Goal: Information Seeking & Learning: Learn about a topic

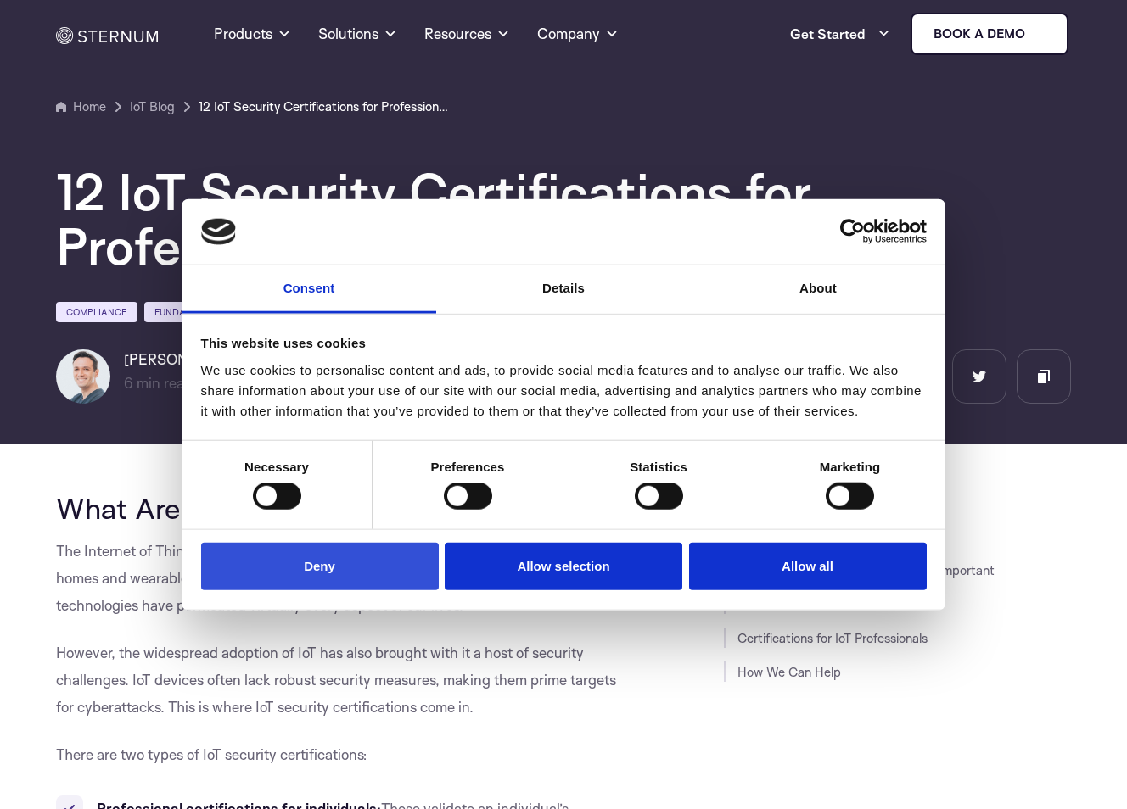
click at [360, 573] on button "Deny" at bounding box center [320, 566] width 238 height 48
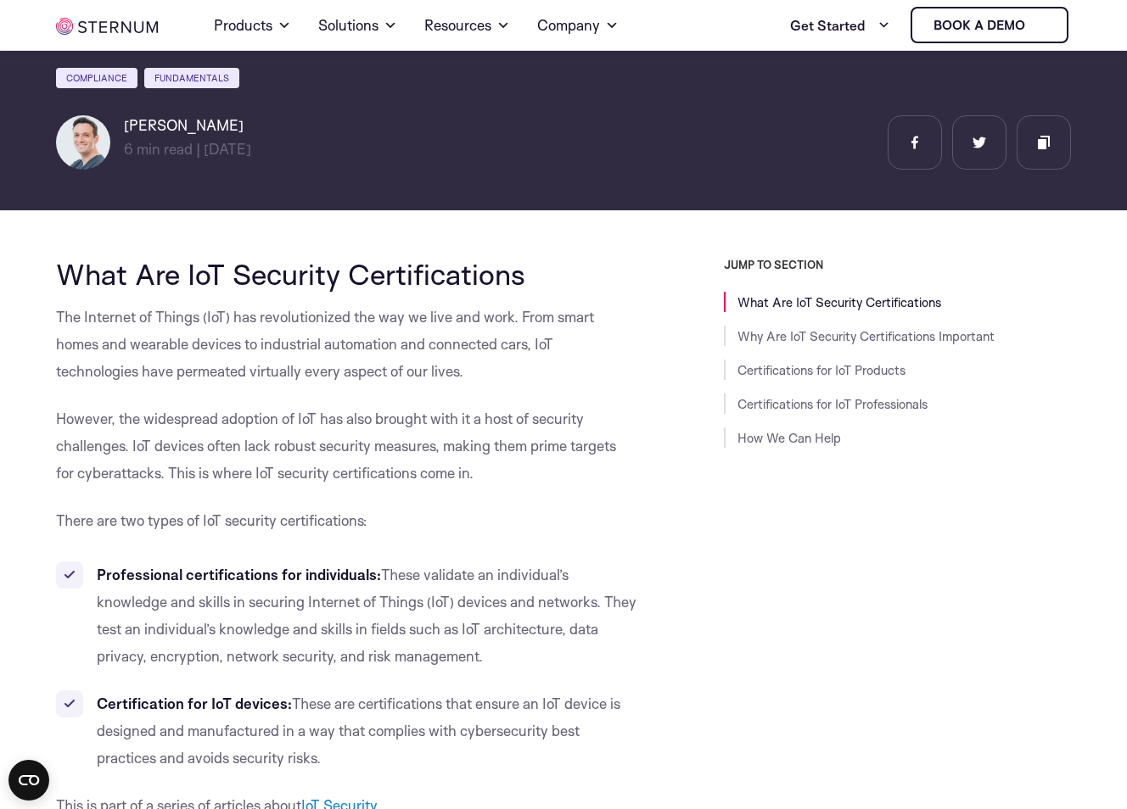
scroll to position [246, 0]
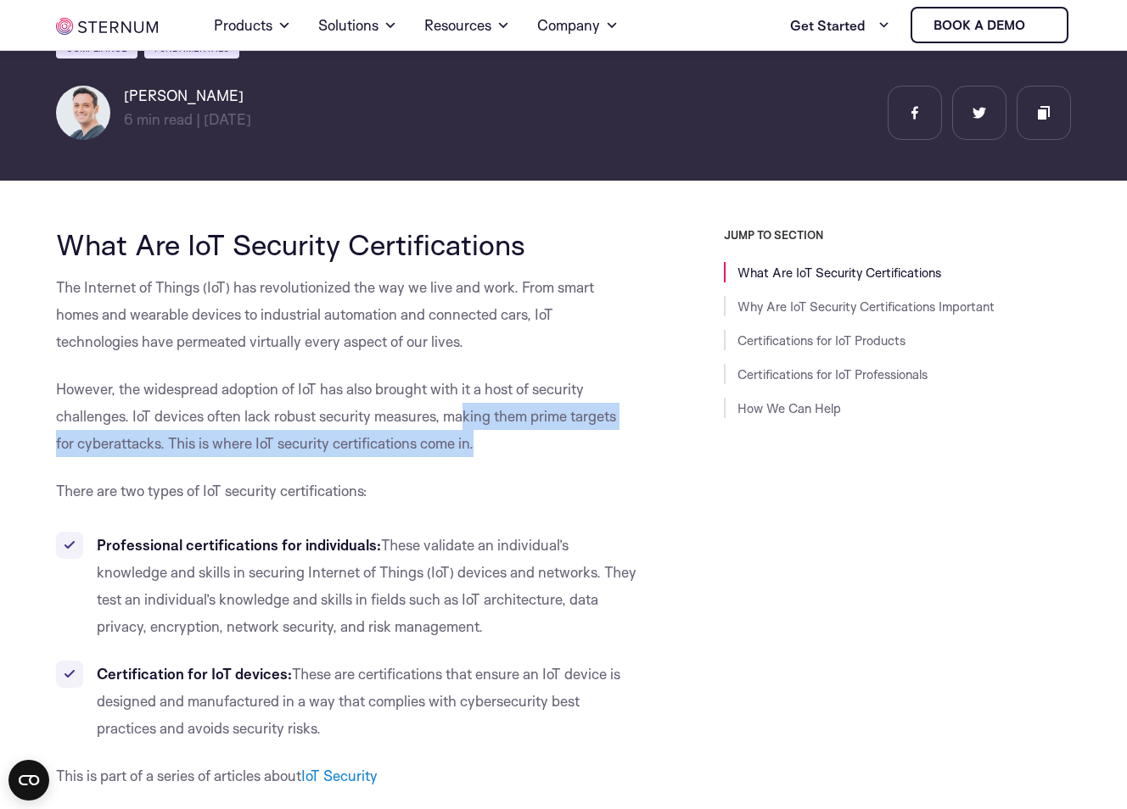
drag, startPoint x: 466, startPoint y: 422, endPoint x: 610, endPoint y: 432, distance: 144.6
click at [610, 432] on p "However, the widespread adoption of IoT has also brought with it a host of secu…" at bounding box center [346, 416] width 581 height 81
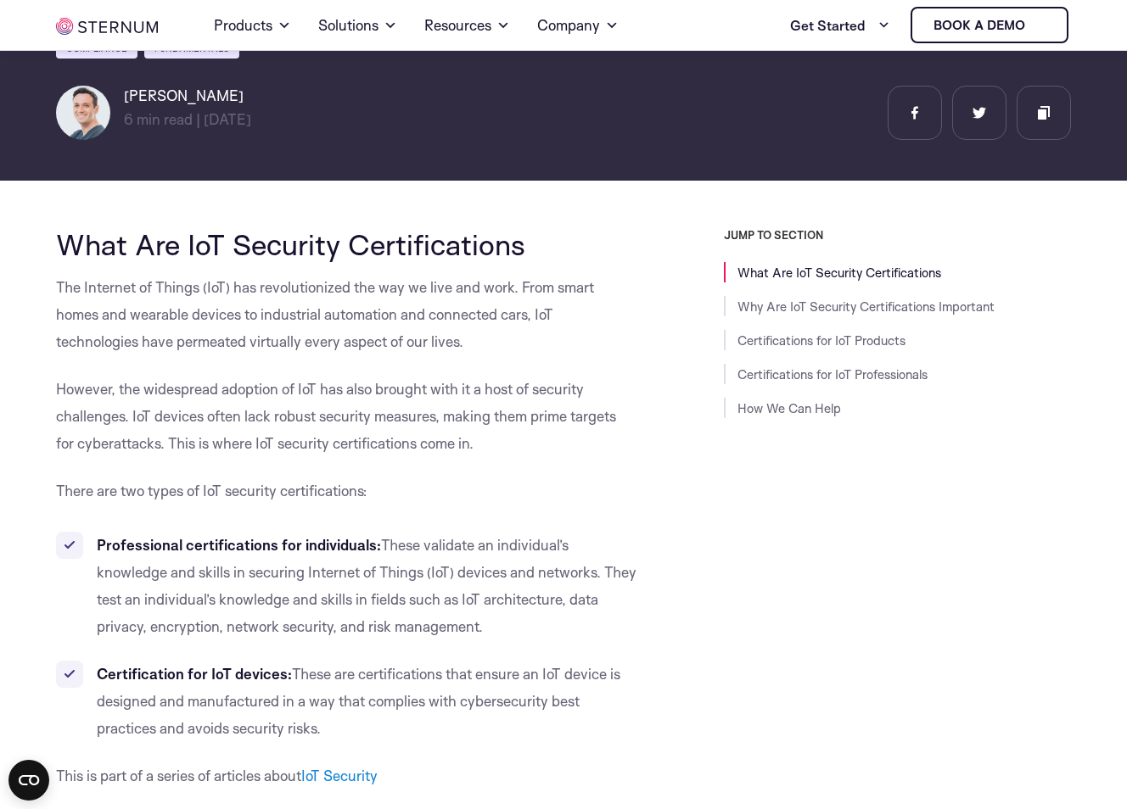
drag, startPoint x: 610, startPoint y: 432, endPoint x: 550, endPoint y: 492, distance: 85.2
click at [550, 492] on p "There are two types of IoT security certifications:" at bounding box center [346, 491] width 581 height 27
drag, startPoint x: 185, startPoint y: 444, endPoint x: 489, endPoint y: 444, distance: 303.7
click at [489, 444] on p "However, the widespread adoption of IoT has also brought with it a host of secu…" at bounding box center [346, 416] width 581 height 81
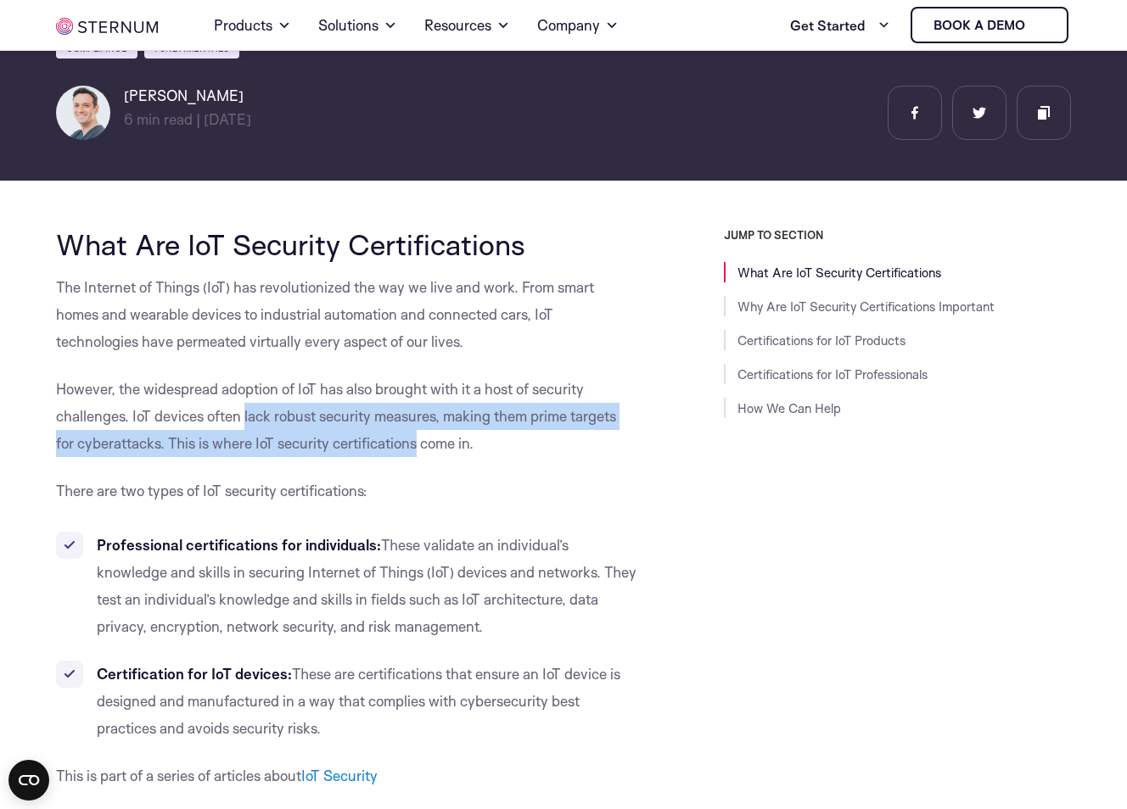
drag, startPoint x: 248, startPoint y: 411, endPoint x: 418, endPoint y: 433, distance: 171.9
click at [418, 433] on p "However, the widespread adoption of IoT has also brought with it a host of secu…" at bounding box center [346, 416] width 581 height 81
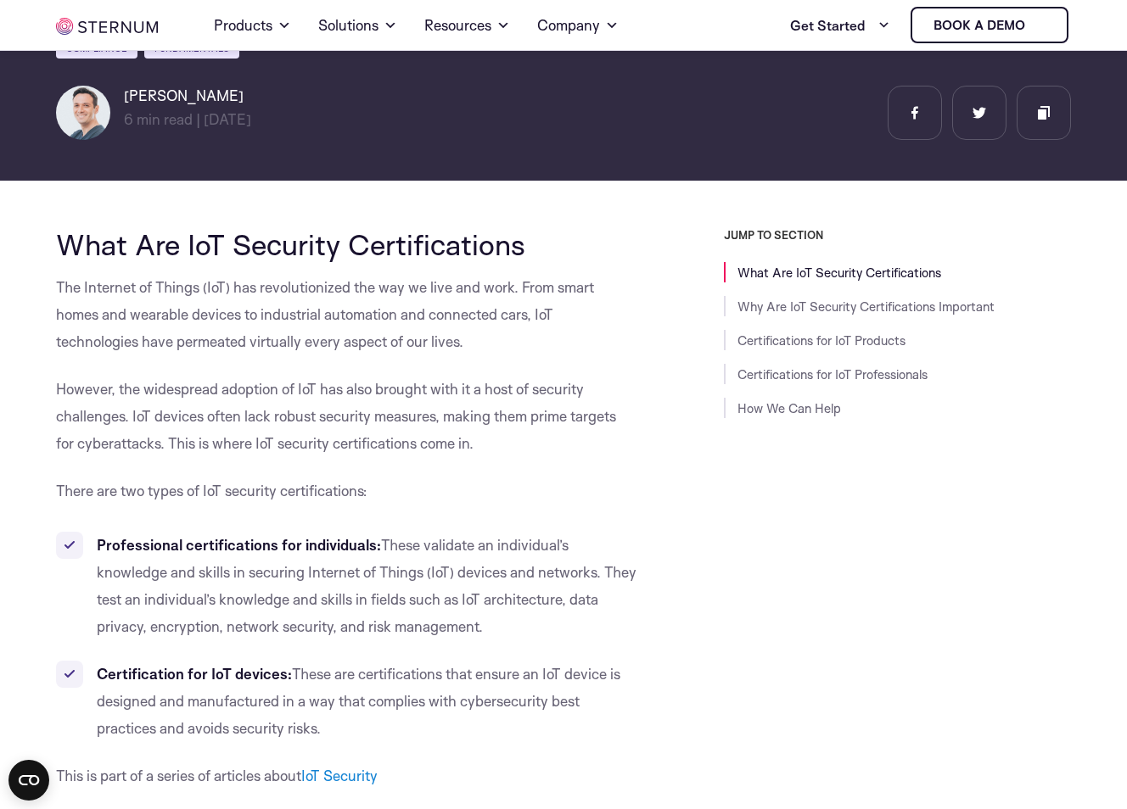
drag, startPoint x: 418, startPoint y: 433, endPoint x: 452, endPoint y: 491, distance: 66.9
click at [452, 491] on p "There are two types of IoT security certifications:" at bounding box center [346, 491] width 581 height 27
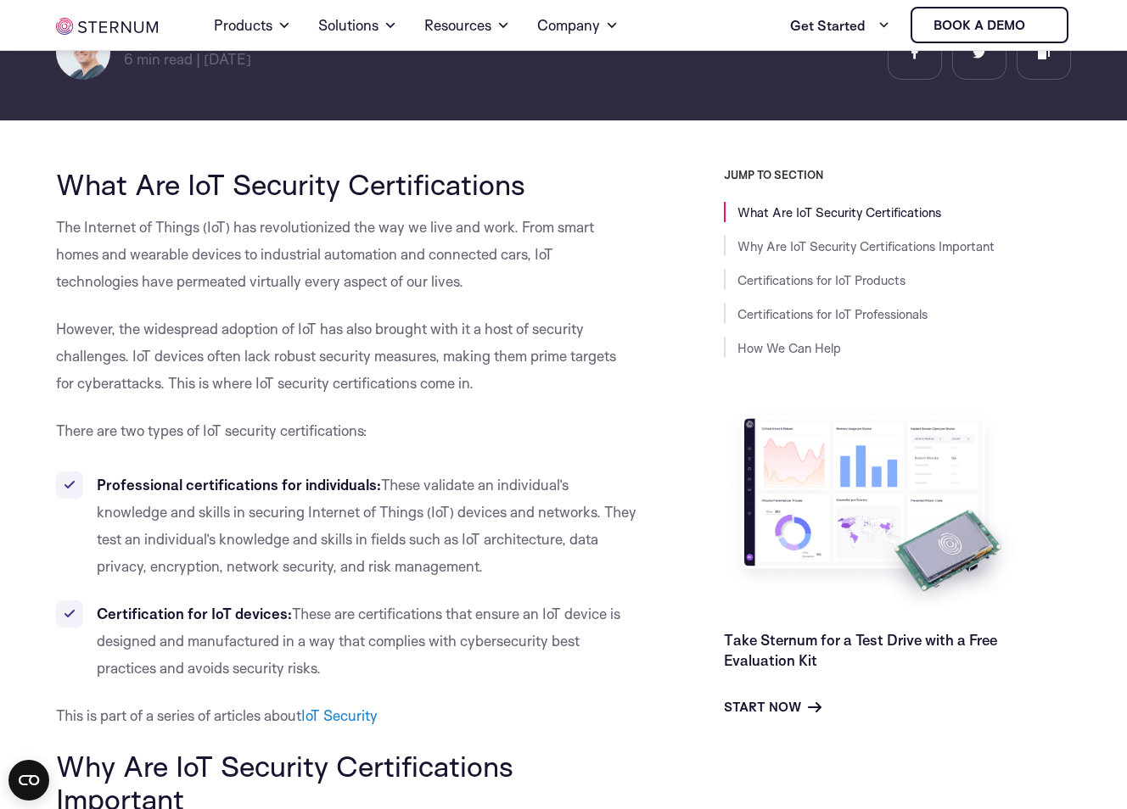
scroll to position [331, 0]
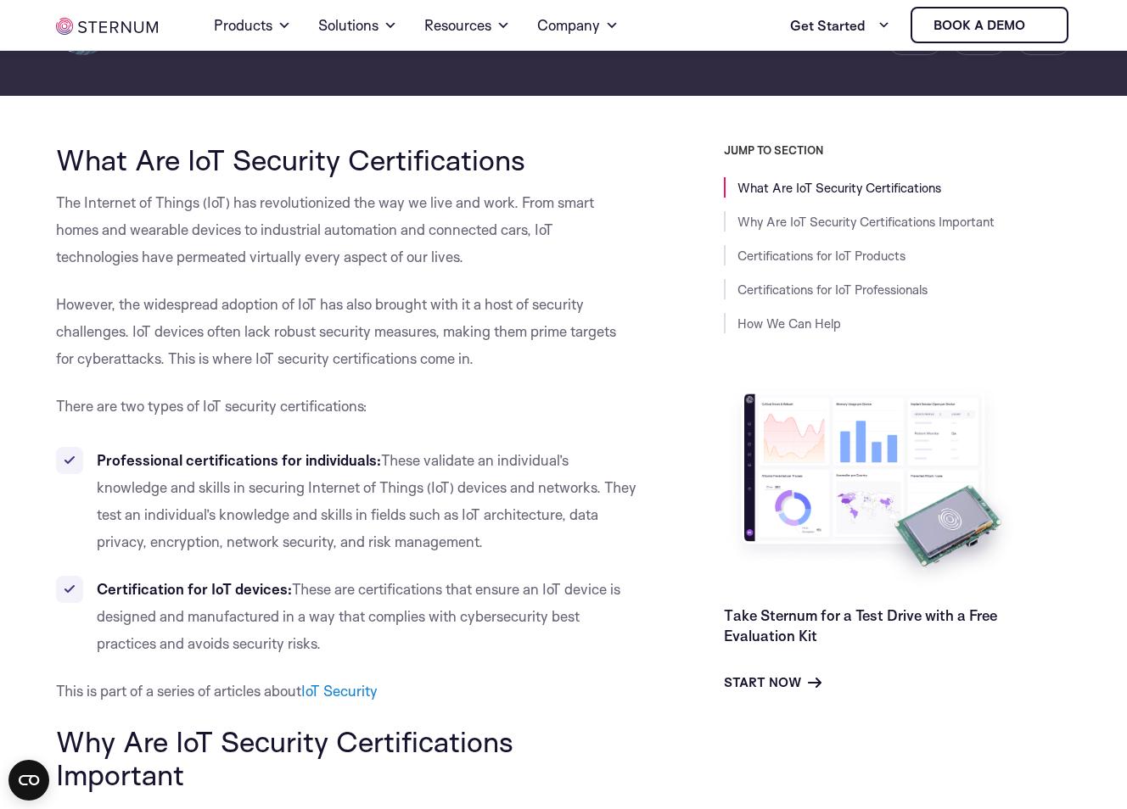
drag, startPoint x: 136, startPoint y: 518, endPoint x: 596, endPoint y: 541, distance: 461.2
click at [596, 541] on li "Professional certifications for individuals: These validate an individual’s kno…" at bounding box center [346, 501] width 581 height 109
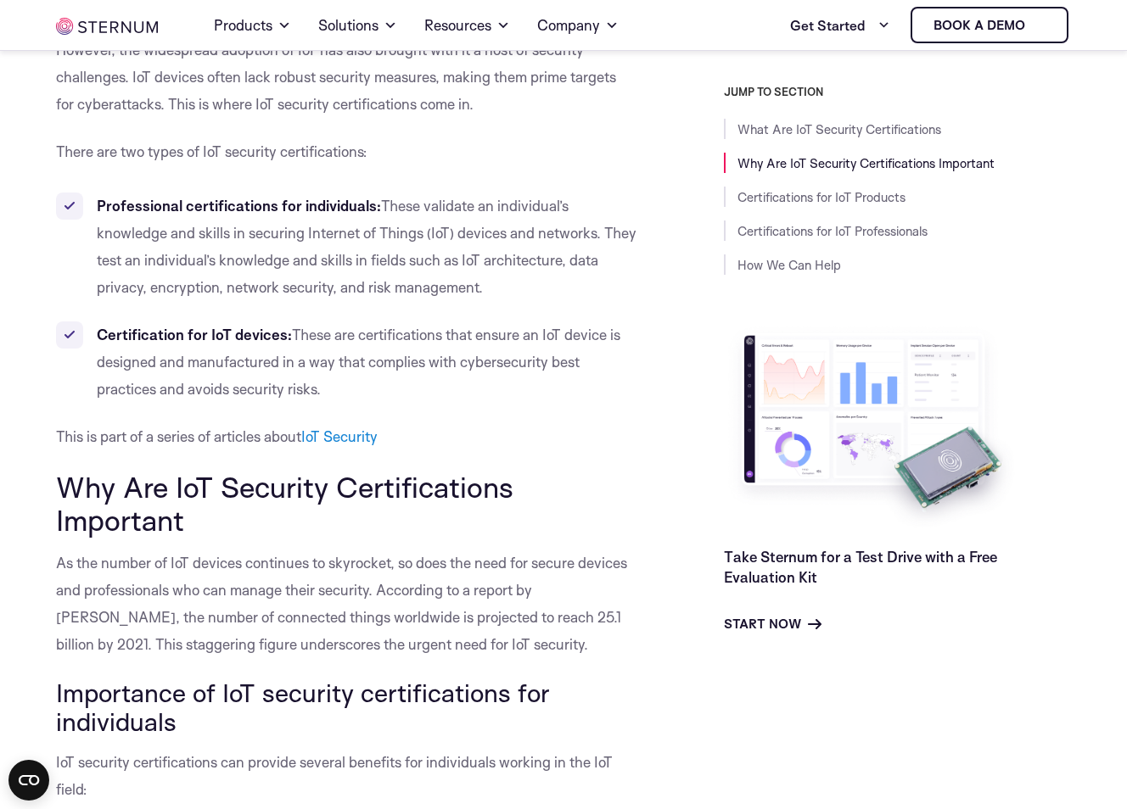
scroll to position [670, 0]
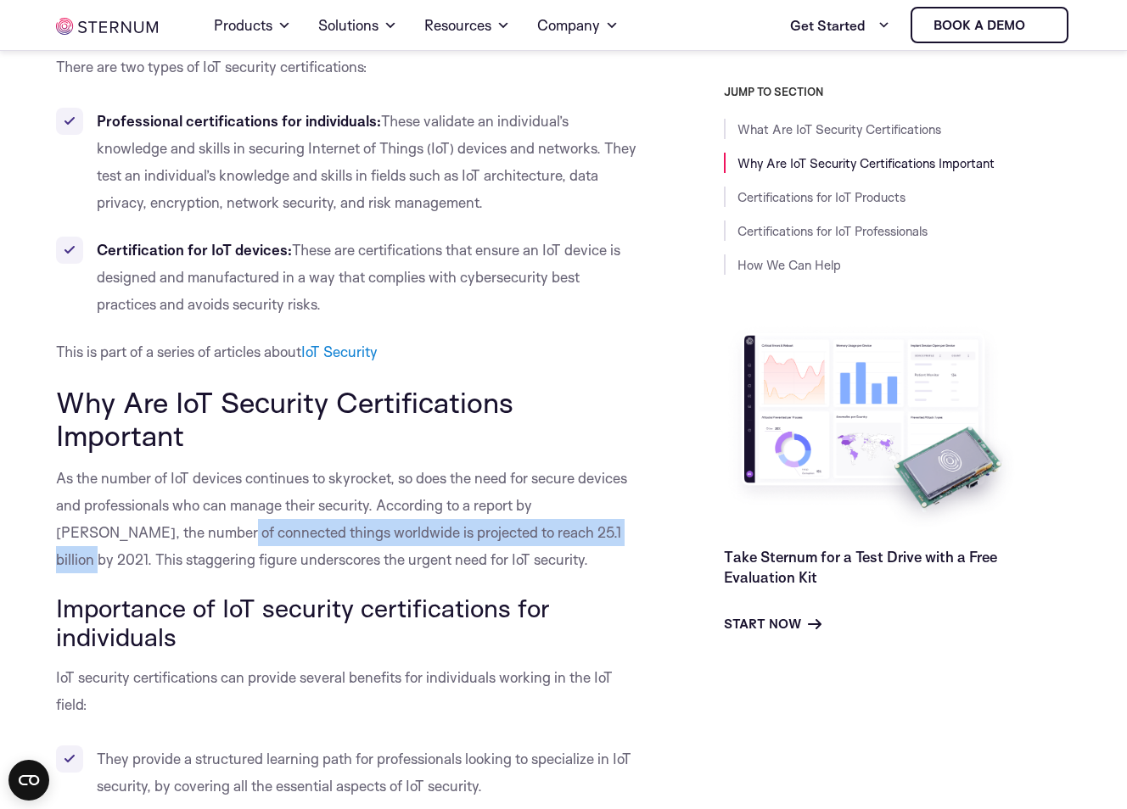
drag, startPoint x: 146, startPoint y: 526, endPoint x: 561, endPoint y: 543, distance: 415.2
click at [561, 543] on p "As the number of IoT devices continues to skyrocket, so does the need for secur…" at bounding box center [346, 519] width 581 height 109
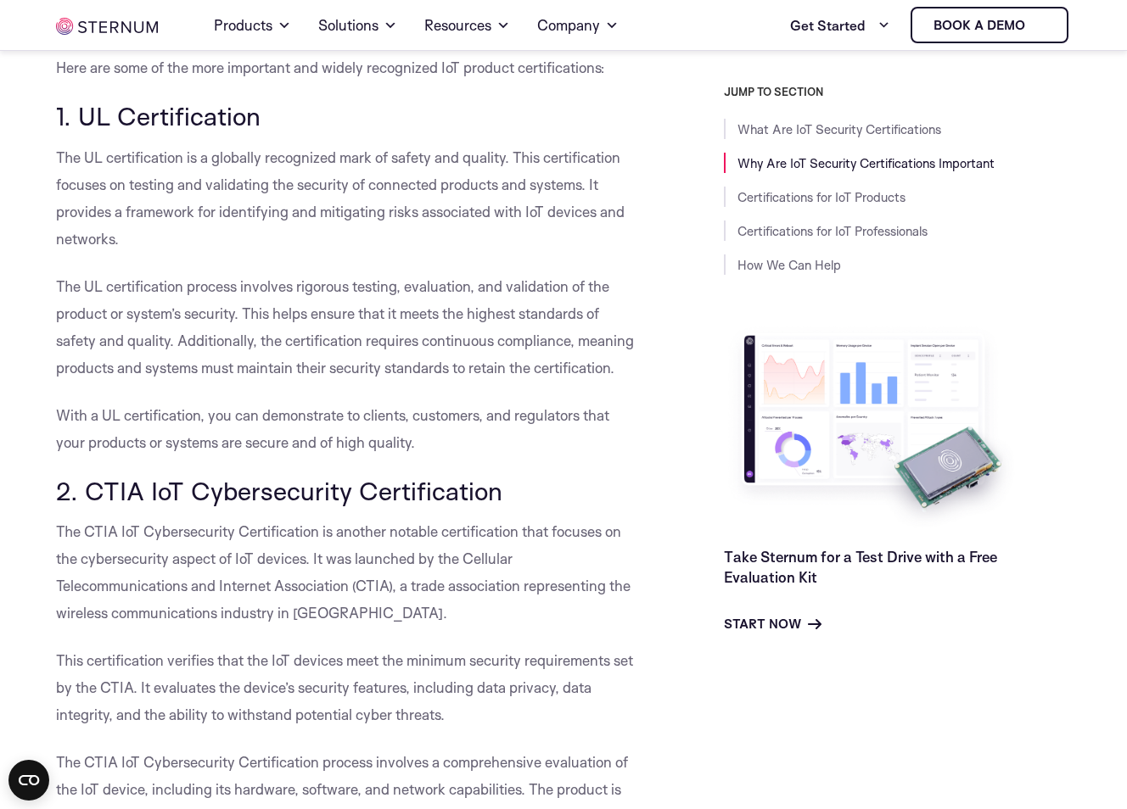
scroll to position [2056, 0]
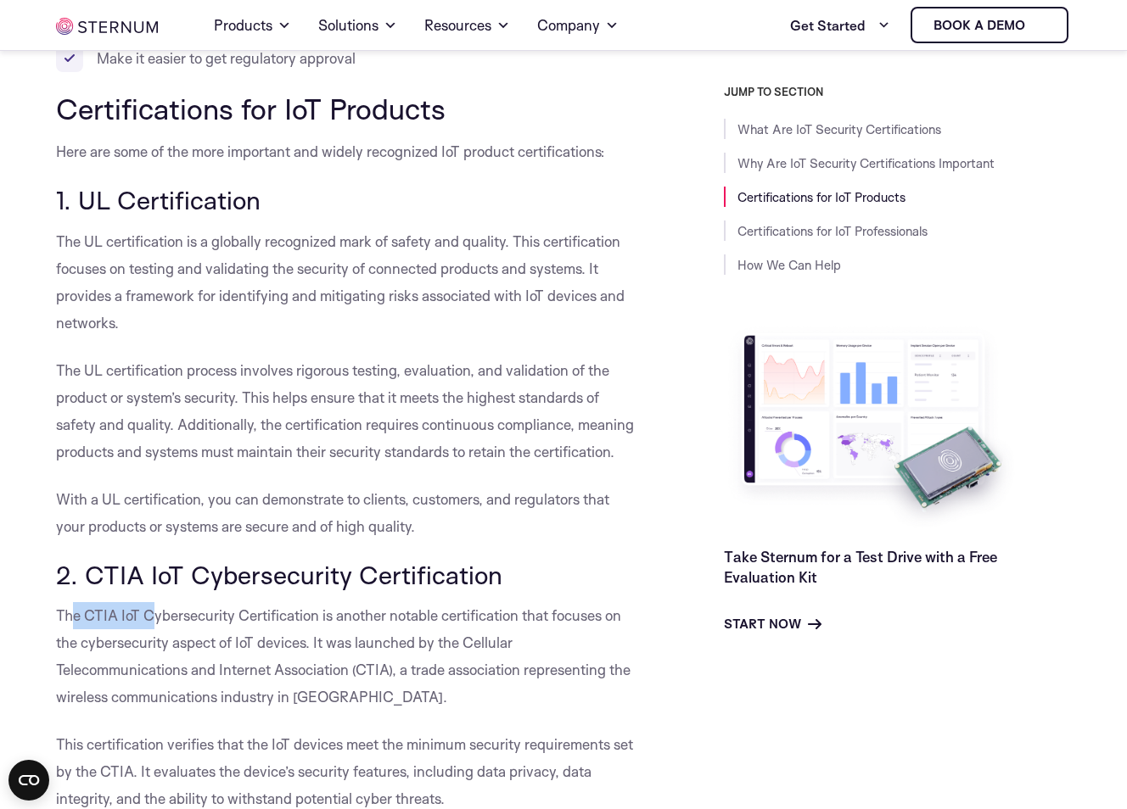
drag, startPoint x: 70, startPoint y: 618, endPoint x: 154, endPoint y: 619, distance: 84.8
click at [154, 619] on p "The CTIA IoT Cybersecurity Certification is another notable certification that …" at bounding box center [346, 656] width 581 height 109
drag, startPoint x: 154, startPoint y: 619, endPoint x: 129, endPoint y: 646, distance: 37.2
click at [129, 646] on p "The CTIA IoT Cybersecurity Certification is another notable certification that …" at bounding box center [346, 656] width 581 height 109
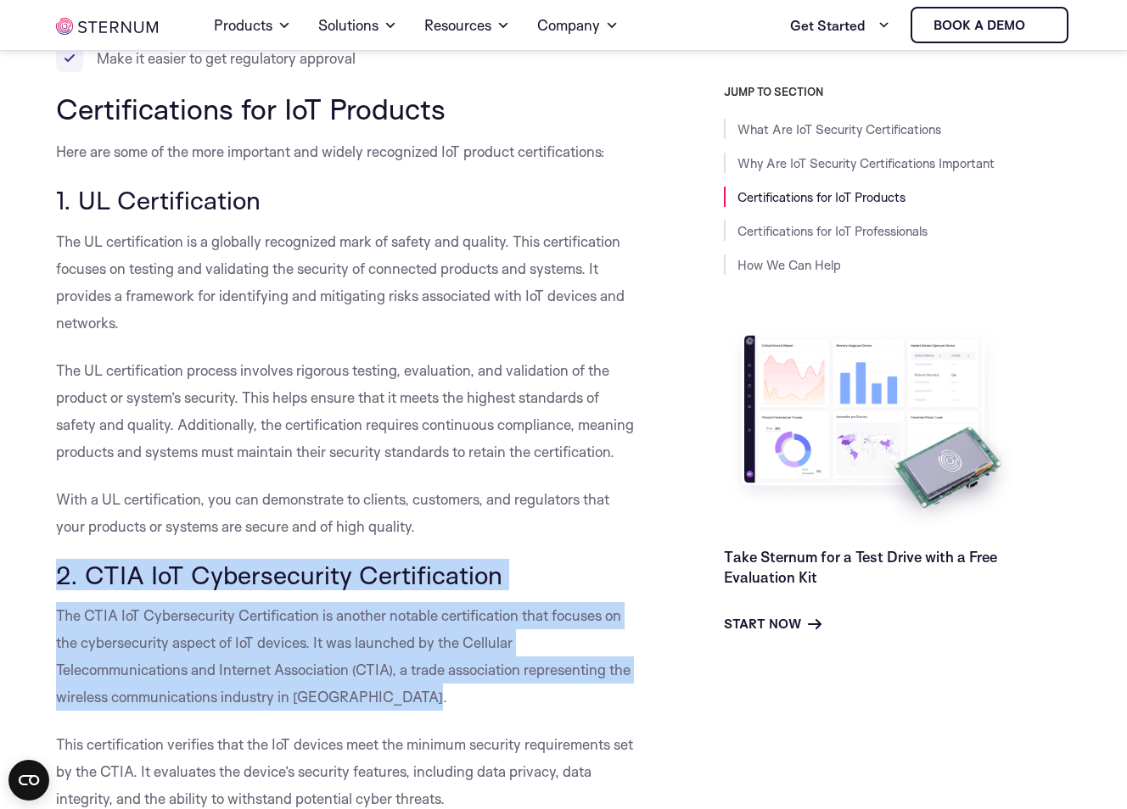
drag, startPoint x: 407, startPoint y: 699, endPoint x: 59, endPoint y: 573, distance: 369.8
drag, startPoint x: 59, startPoint y: 573, endPoint x: 169, endPoint y: 623, distance: 120.0
click at [169, 623] on p "The CTIA IoT Cybersecurity Certification is another notable certification that …" at bounding box center [346, 656] width 581 height 109
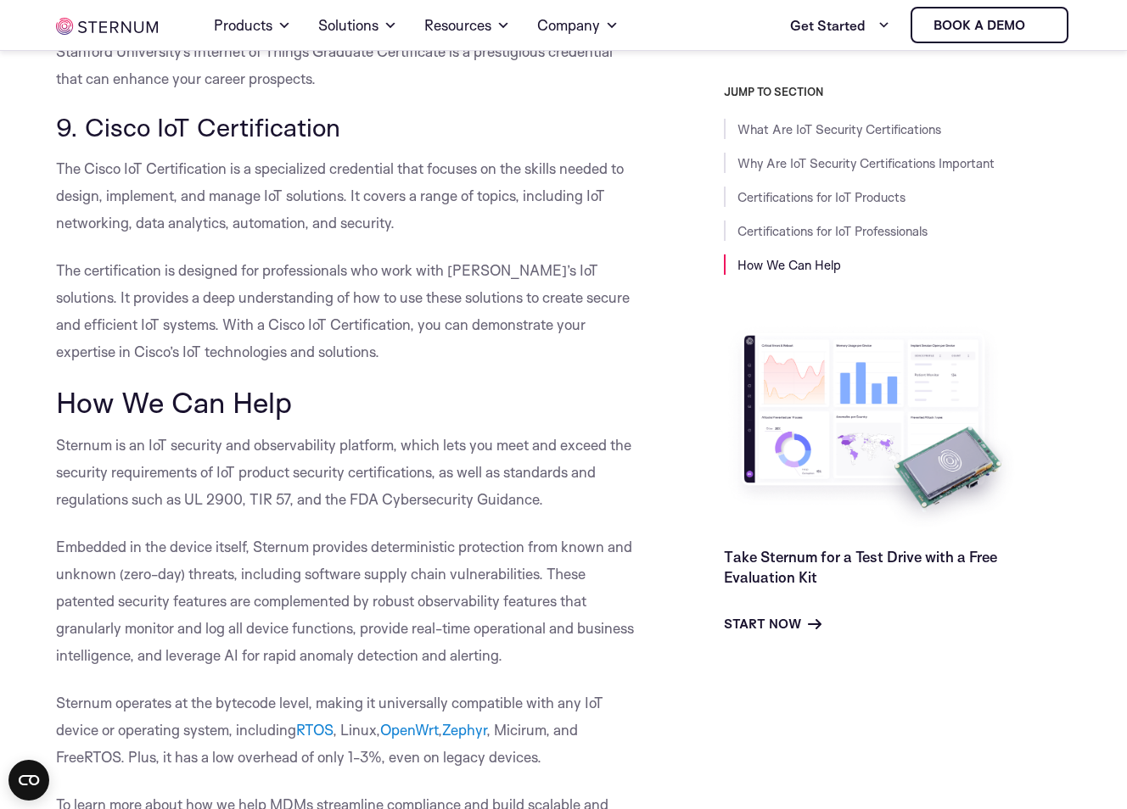
scroll to position [6043, 0]
